Goal: Find specific page/section: Find specific page/section

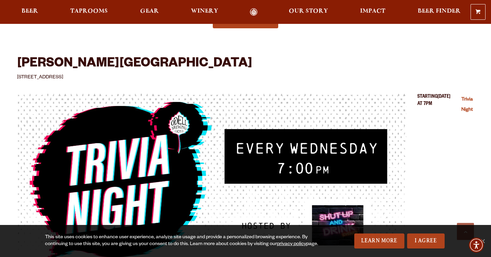
scroll to position [3035, 0]
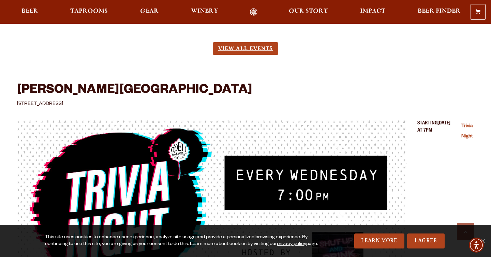
click at [244, 55] on link "View All Events" at bounding box center [245, 48] width 65 height 13
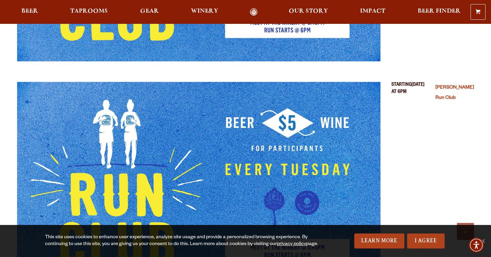
scroll to position [2548, 0]
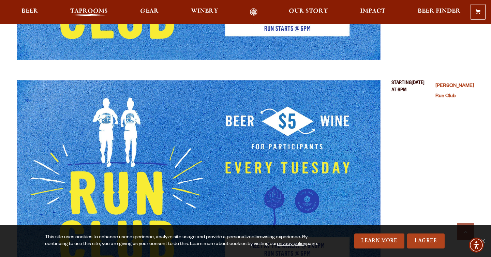
click at [85, 11] on span "Taprooms" at bounding box center [89, 11] width 38 height 5
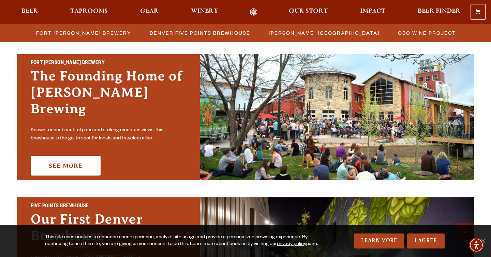
scroll to position [219, 0]
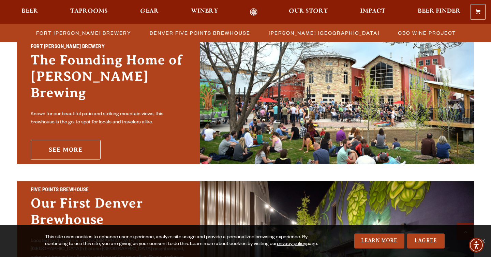
click at [56, 147] on link "See More" at bounding box center [66, 150] width 70 height 20
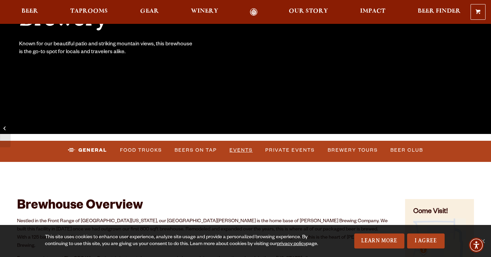
click at [246, 149] on link "Events" at bounding box center [241, 151] width 29 height 16
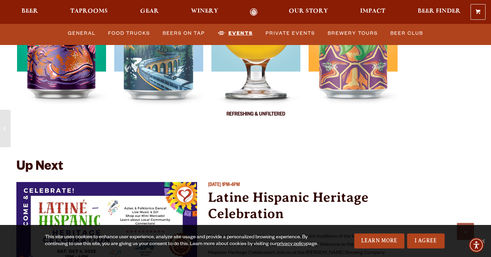
scroll to position [2478, 0]
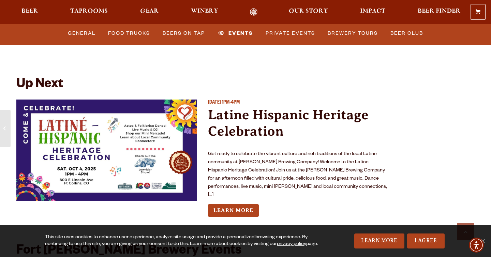
click at [278, 169] on p "Get ready to celebrate the vibrant culture and rich traditions of the local Lat…" at bounding box center [298, 174] width 181 height 49
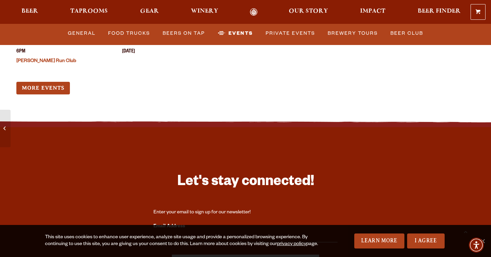
scroll to position [2766, 0]
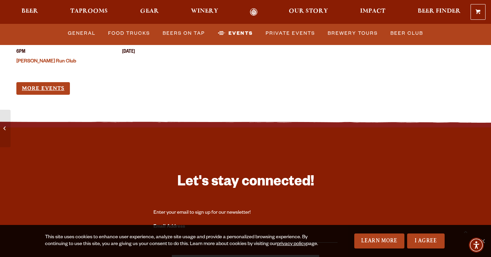
click at [59, 82] on link "More Events" at bounding box center [43, 88] width 54 height 13
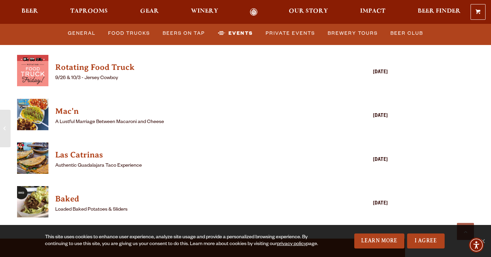
scroll to position [1760, 0]
